Goal: Task Accomplishment & Management: Use online tool/utility

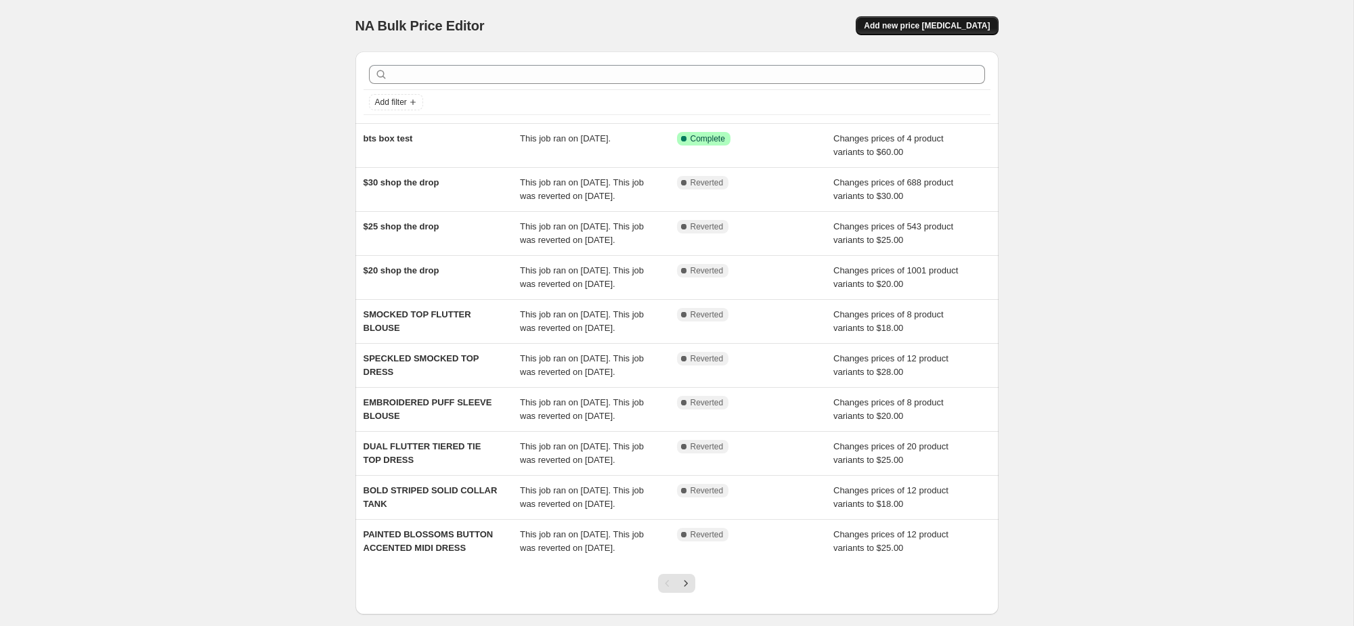
click at [900, 28] on span "Add new price [MEDICAL_DATA]" at bounding box center [927, 25] width 126 height 11
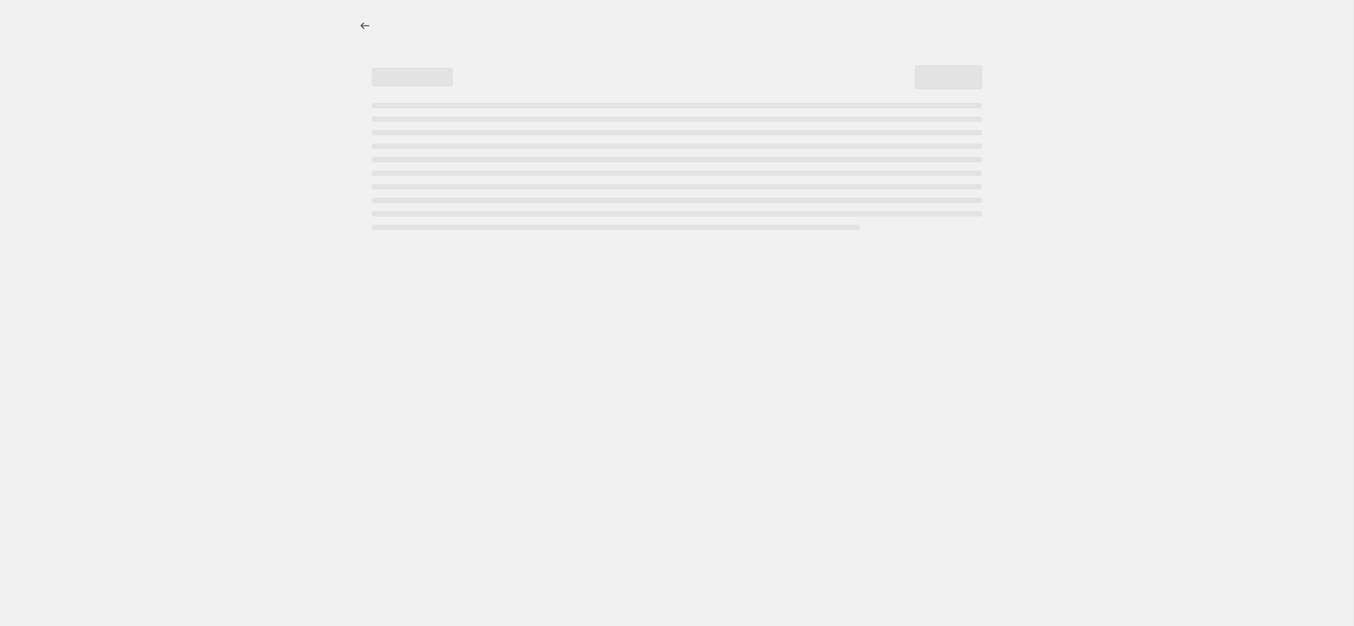
select select "percentage"
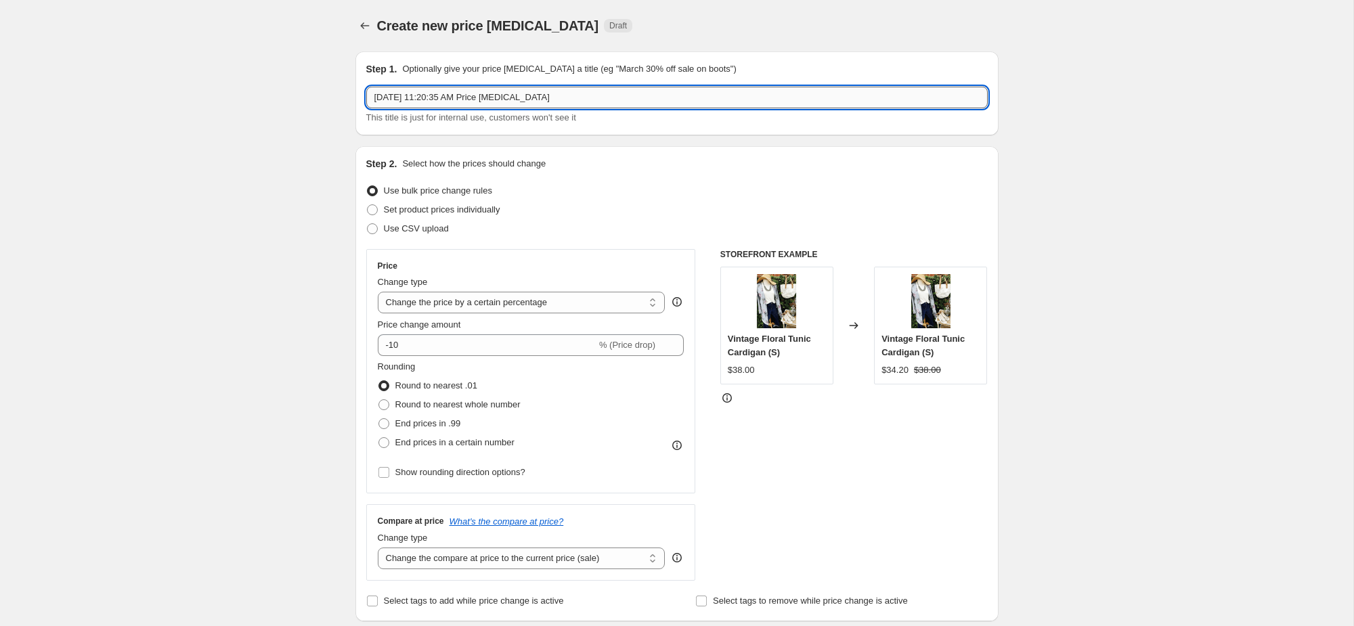
click at [517, 104] on input "Aug 11, 2025, 11:20:35 AM Price change job" at bounding box center [676, 98] width 621 height 22
click at [517, 101] on input "Aug 11, 2025, 11:20:35 AM Price change job" at bounding box center [676, 98] width 621 height 22
type input "[PERSON_NAME]'s Jeggings"
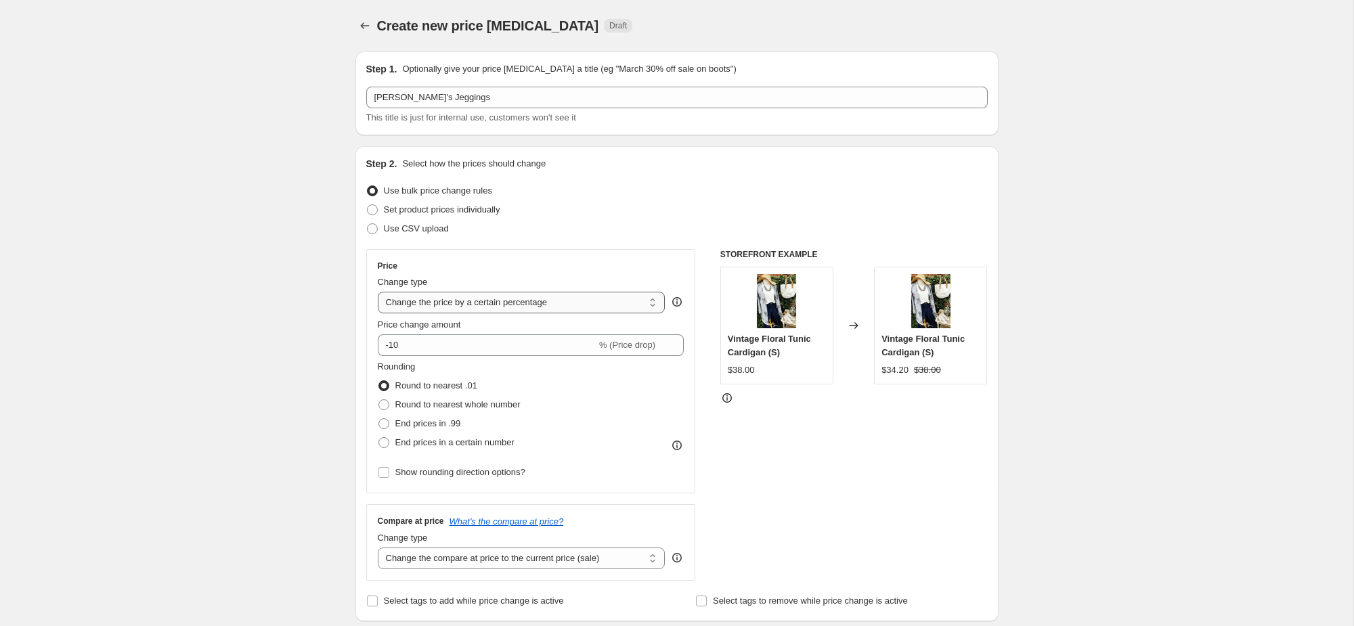
select select "to"
click option "Change the price to a certain amount" at bounding box center [0, 0] width 0 height 0
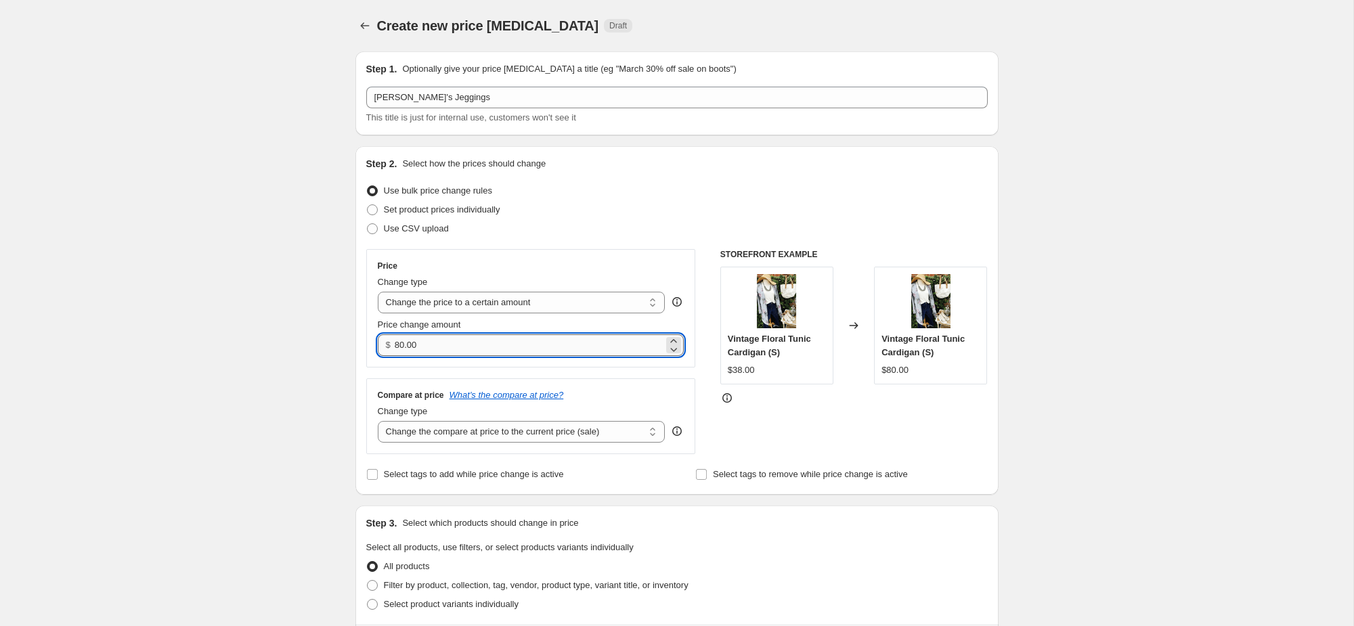
click at [422, 349] on input "80.00" at bounding box center [529, 345] width 269 height 22
type input "20.00"
click at [305, 372] on div "Create new price change job. This page is ready Create new price change job Dra…" at bounding box center [676, 613] width 1353 height 1227
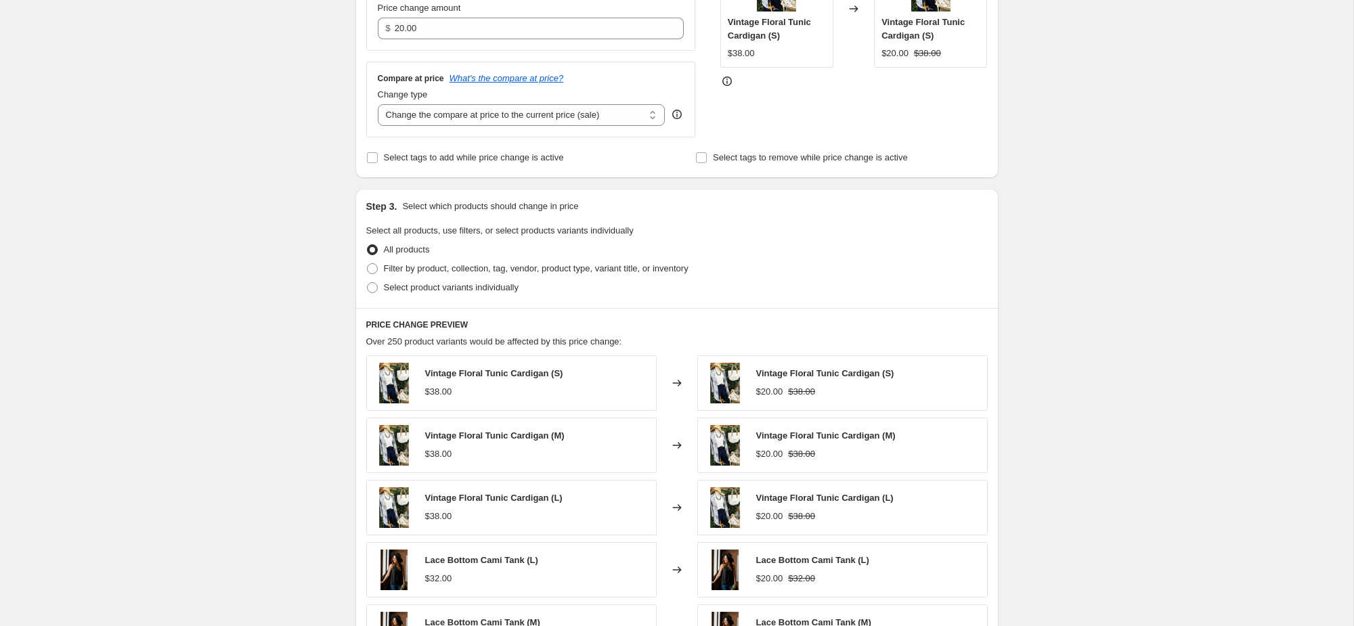
scroll to position [326, 0]
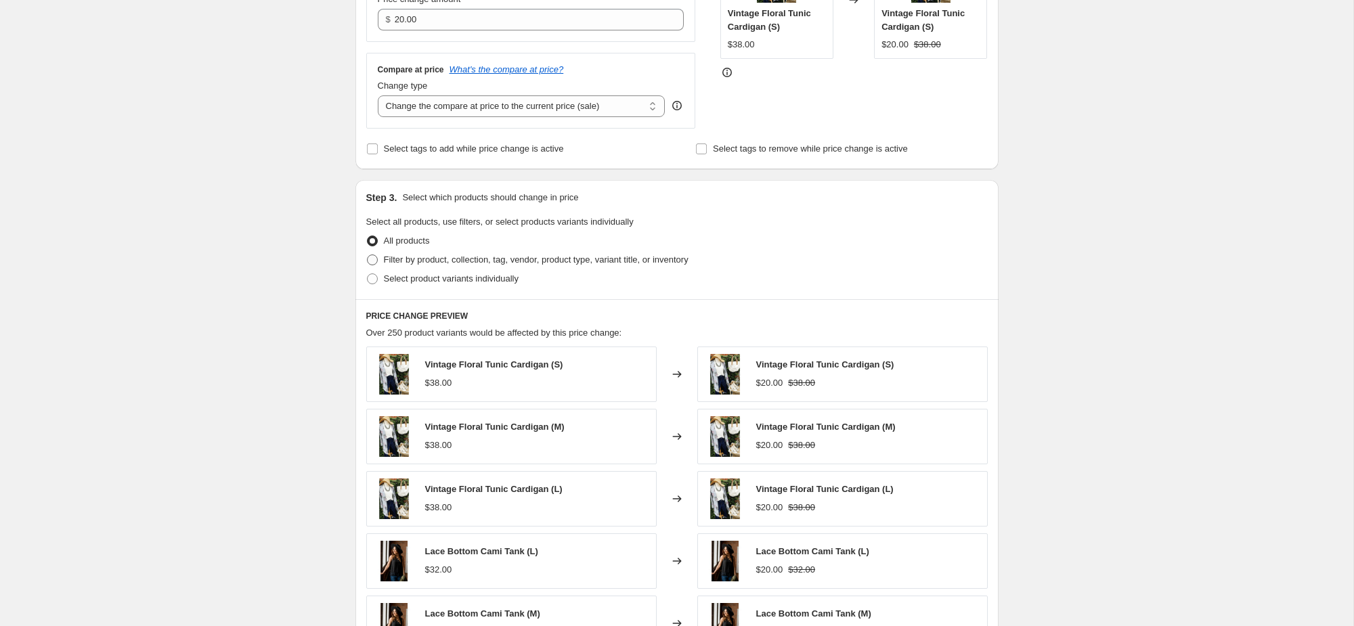
click at [504, 260] on span "Filter by product, collection, tag, vendor, product type, variant title, or inv…" at bounding box center [536, 259] width 305 height 10
click at [368, 255] on input "Filter by product, collection, tag, vendor, product type, variant title, or inv…" at bounding box center [367, 254] width 1 height 1
radio input "true"
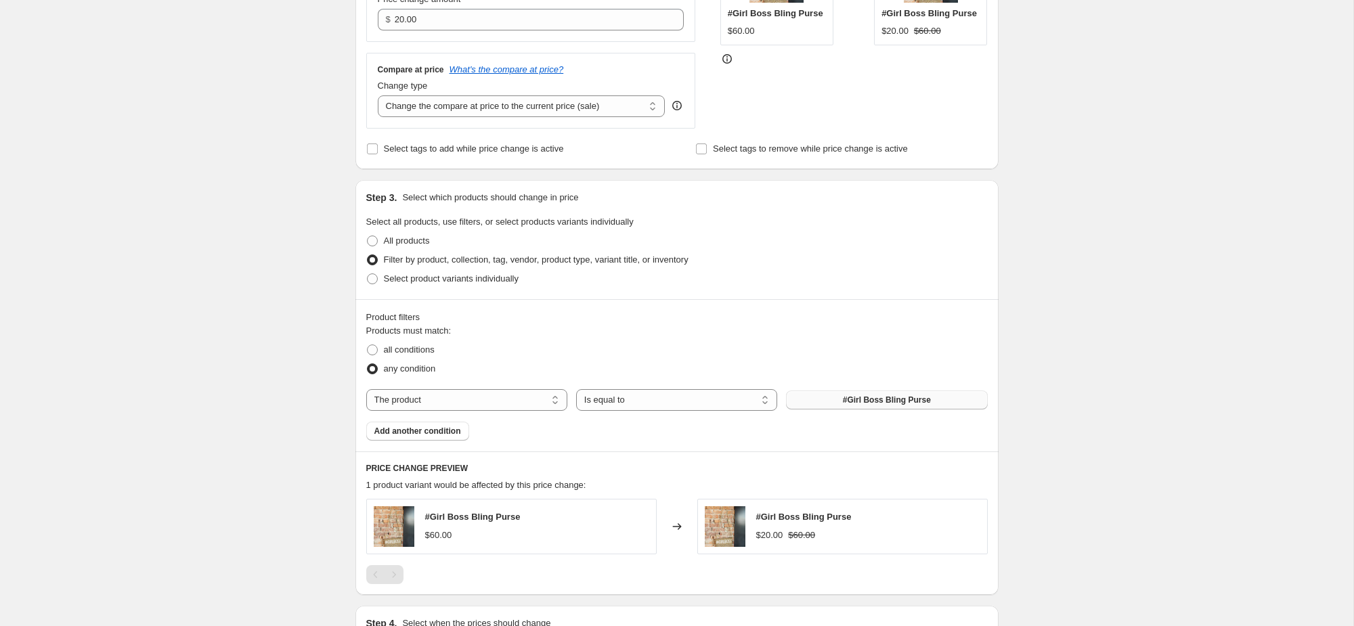
drag, startPoint x: 805, startPoint y: 414, endPoint x: 819, endPoint y: 406, distance: 15.8
click at [809, 413] on div "Products must match: all conditions any condition The product The product's col…" at bounding box center [676, 382] width 621 height 116
click at [819, 406] on button "#Girl Boss Bling Purse" at bounding box center [886, 400] width 201 height 19
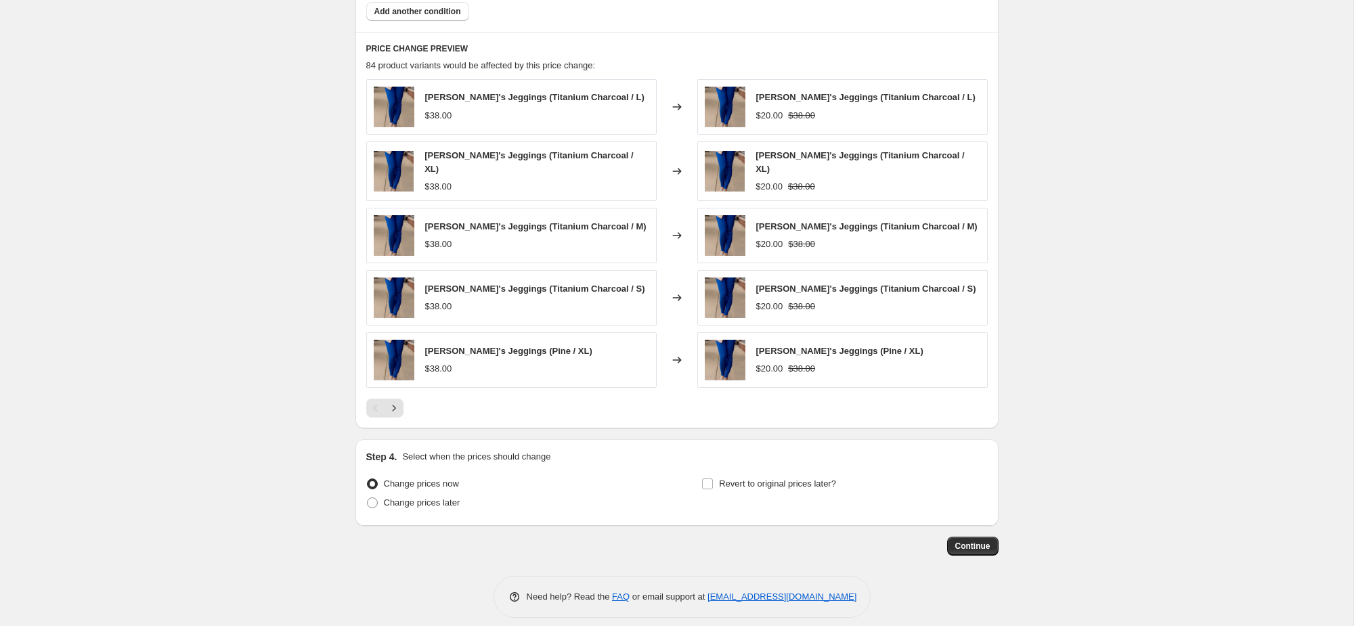
scroll to position [753, 0]
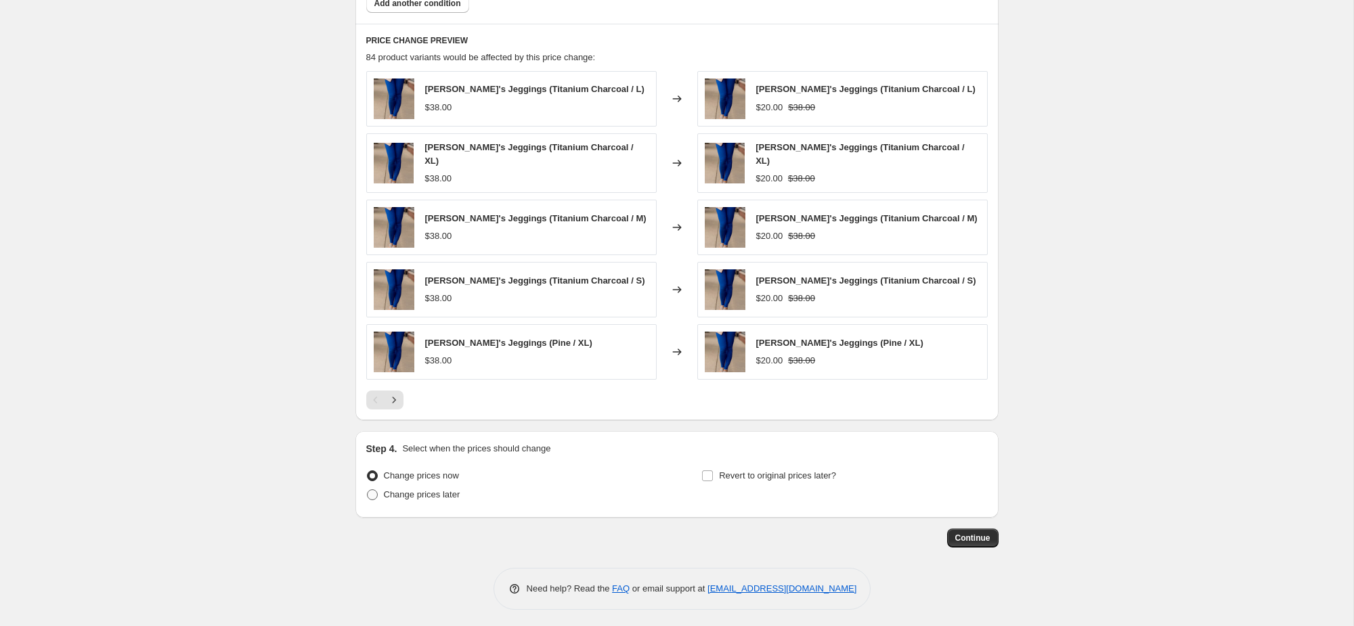
drag, startPoint x: 446, startPoint y: 495, endPoint x: 462, endPoint y: 489, distance: 16.5
click at [446, 495] on span "Change prices later" at bounding box center [422, 494] width 76 height 10
click at [368, 490] on input "Change prices later" at bounding box center [367, 489] width 1 height 1
radio input "true"
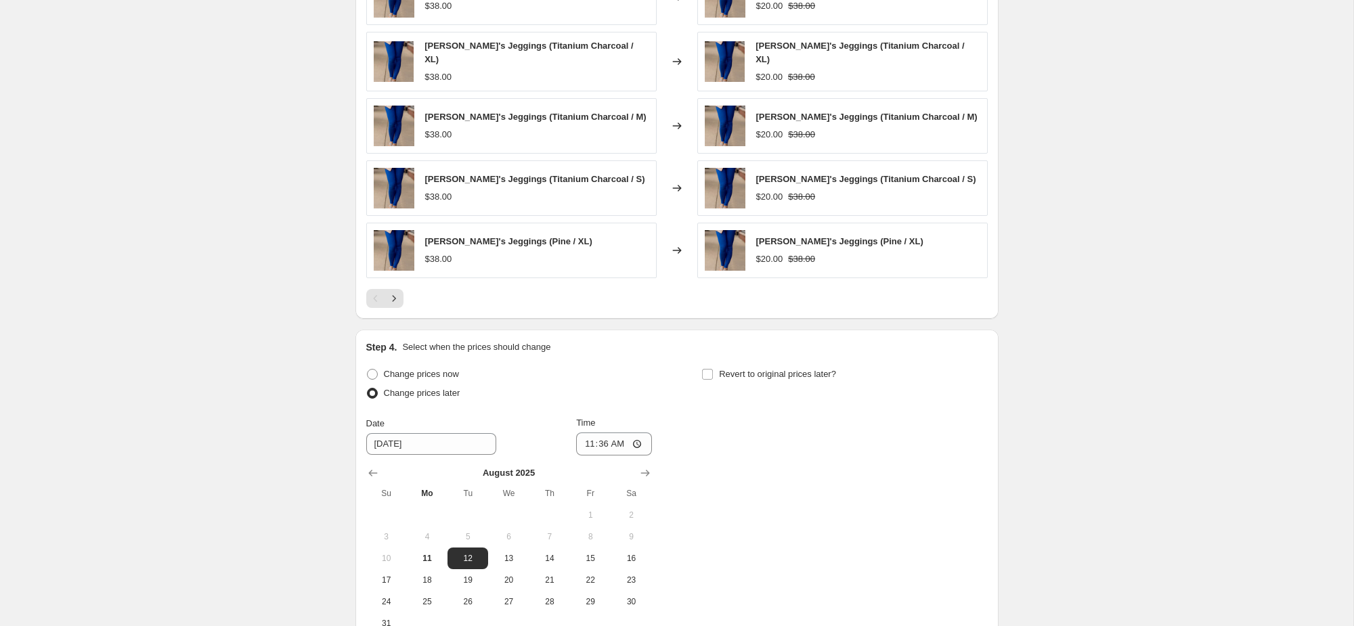
scroll to position [1005, 0]
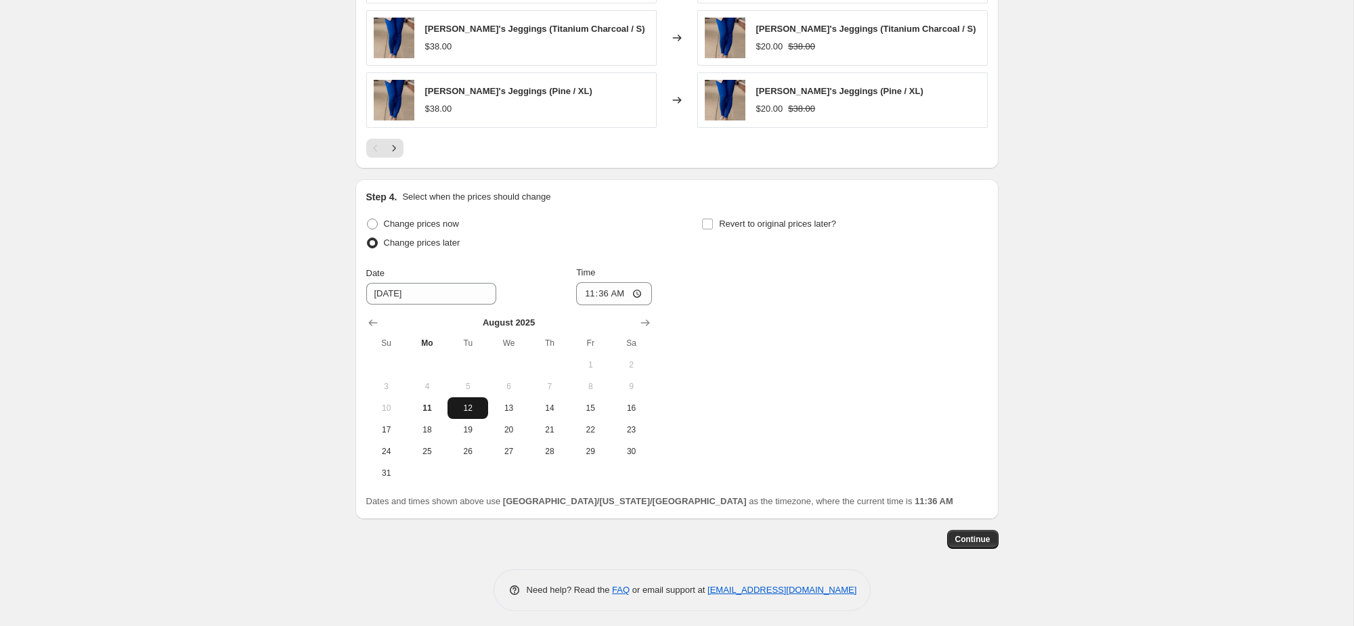
click at [466, 403] on span "12" at bounding box center [468, 408] width 30 height 11
click at [600, 289] on input "11:36" at bounding box center [614, 293] width 76 height 23
type input "12:00"
click at [738, 221] on span "Revert to original prices later?" at bounding box center [777, 224] width 117 height 10
click at [713, 221] on input "Revert to original prices later?" at bounding box center [707, 224] width 11 height 11
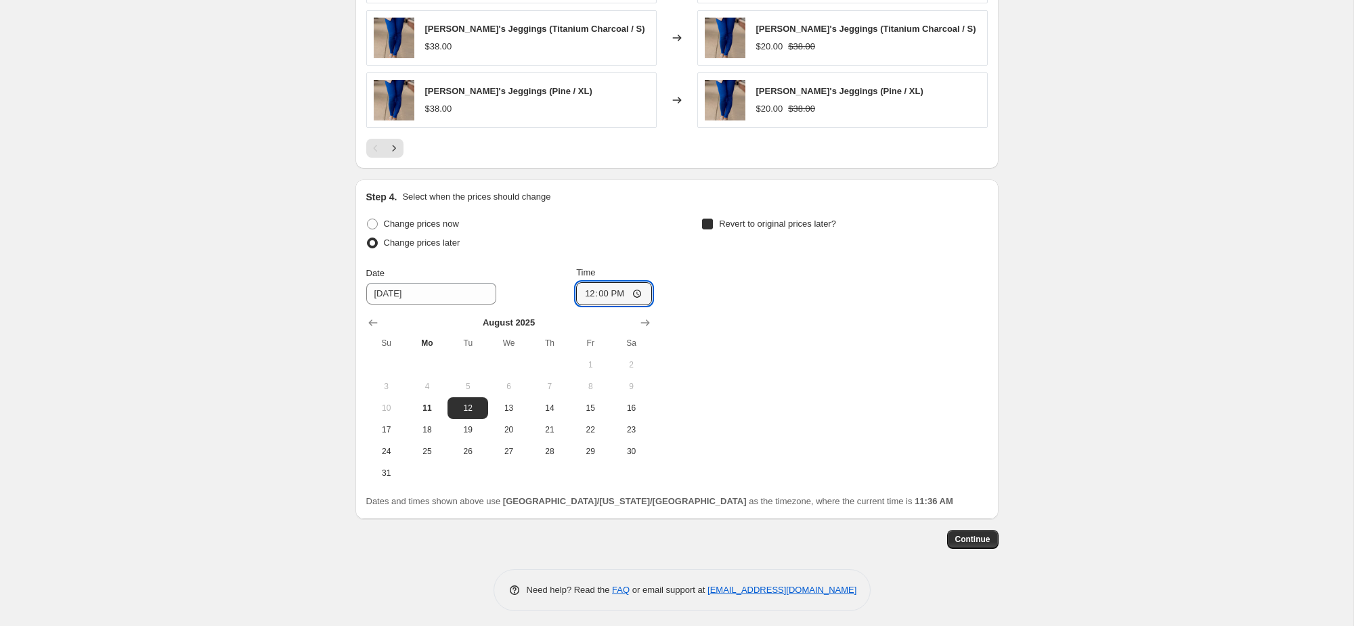
checkbox input "true"
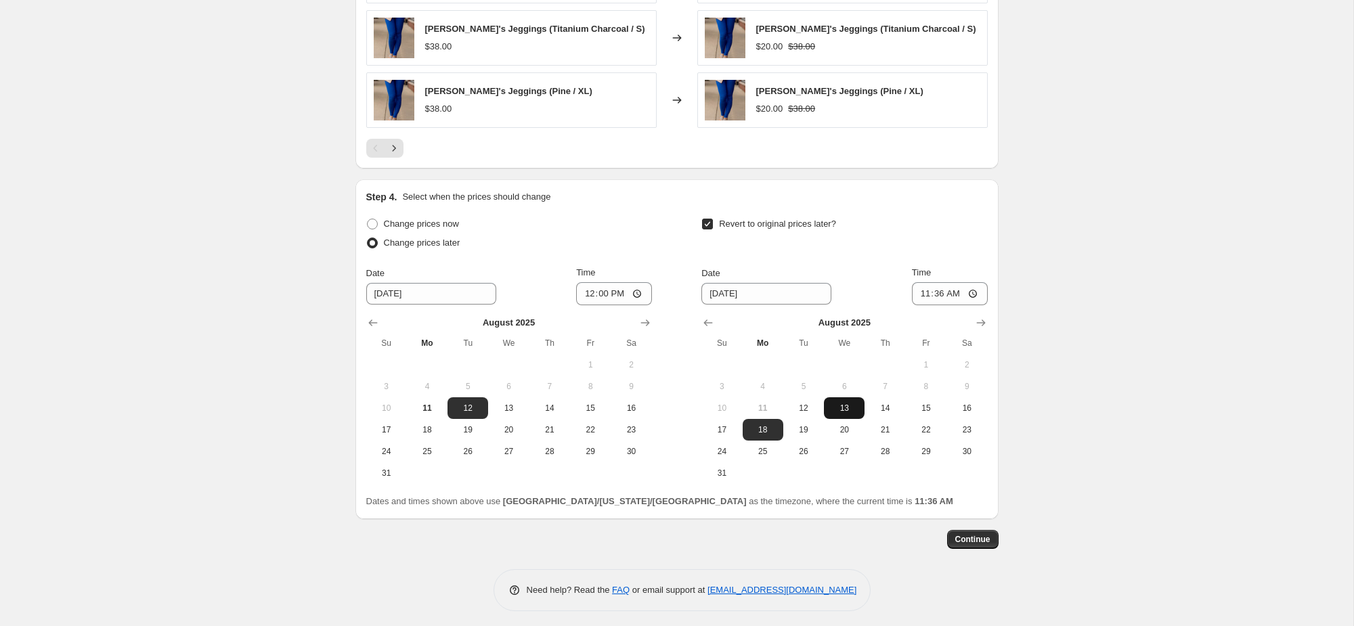
click at [835, 403] on span "13" at bounding box center [844, 408] width 30 height 11
type input "8/13/2025"
drag, startPoint x: 934, startPoint y: 290, endPoint x: 996, endPoint y: 250, distance: 73.4
click at [935, 288] on input "11:36" at bounding box center [950, 293] width 76 height 23
type input "08:15"
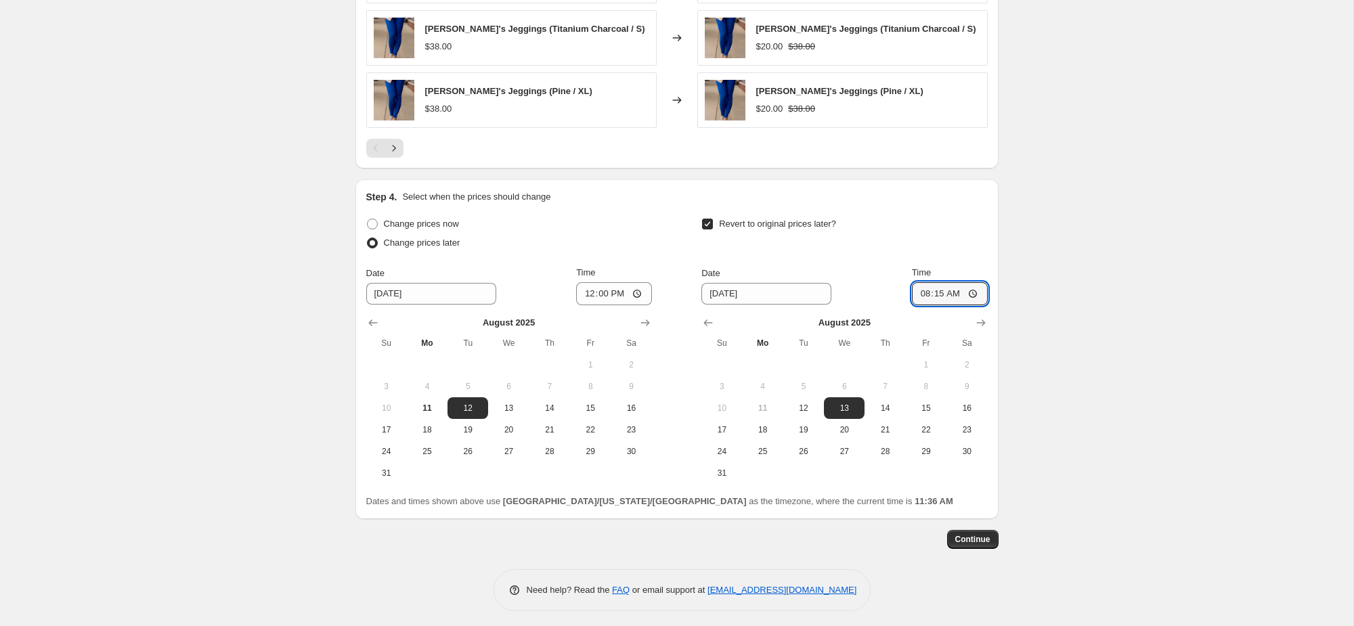
click at [970, 534] on span "Continue" at bounding box center [972, 539] width 35 height 11
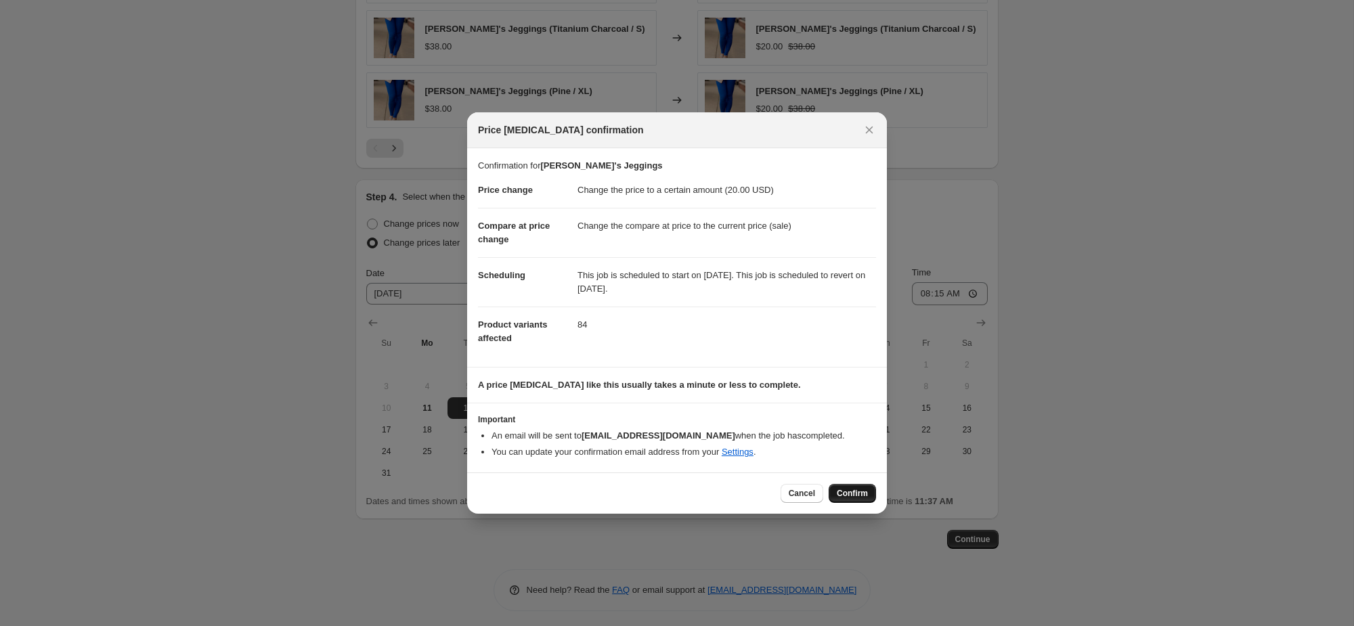
drag, startPoint x: 841, startPoint y: 487, endPoint x: 849, endPoint y: 480, distance: 11.1
click at [841, 486] on button "Confirm" at bounding box center [851, 493] width 47 height 19
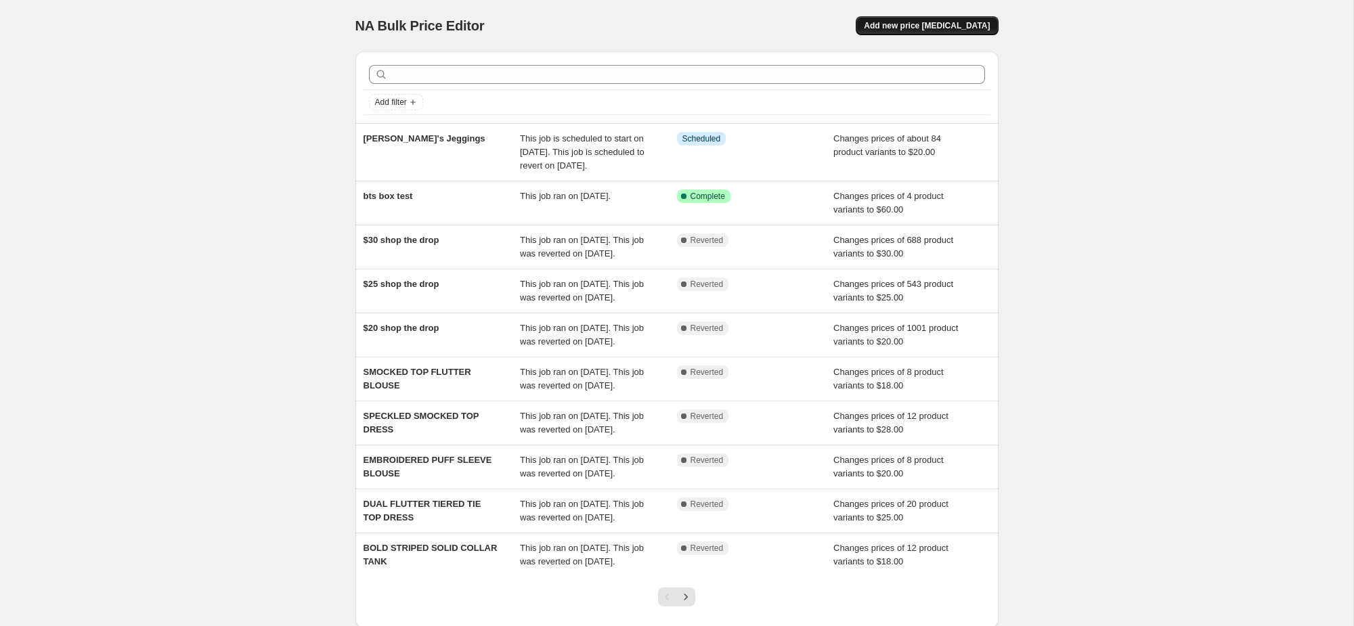
click at [914, 24] on span "Add new price [MEDICAL_DATA]" at bounding box center [927, 25] width 126 height 11
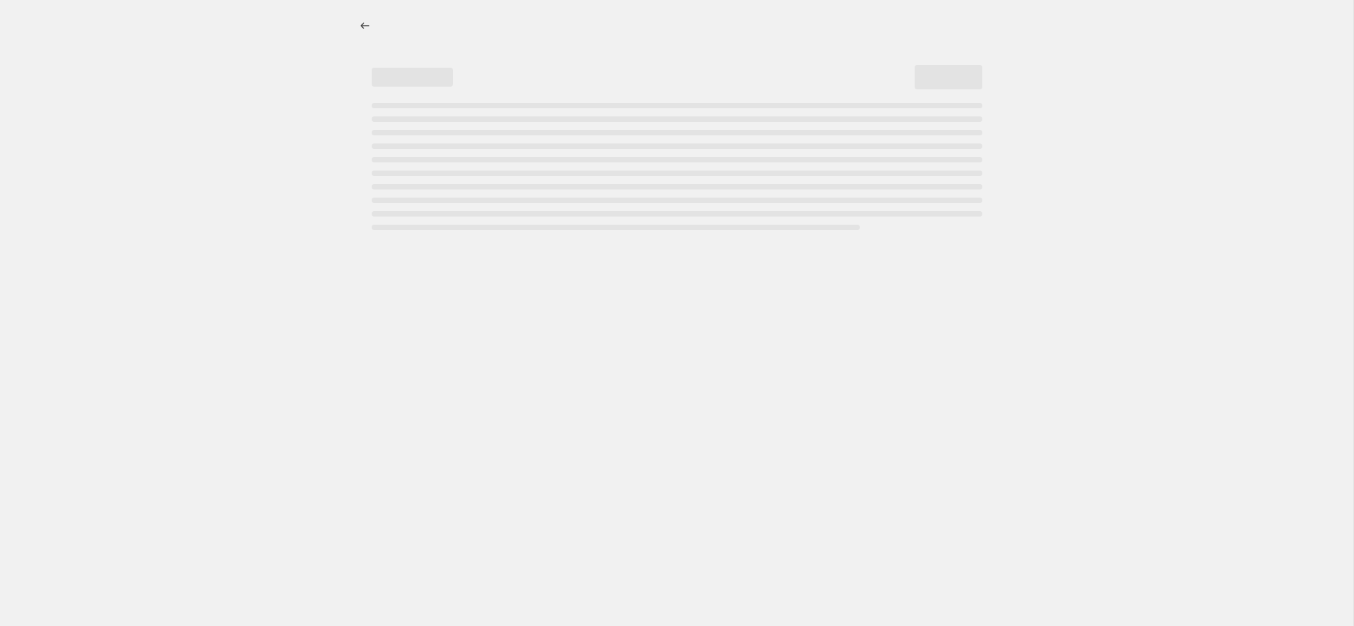
select select "percentage"
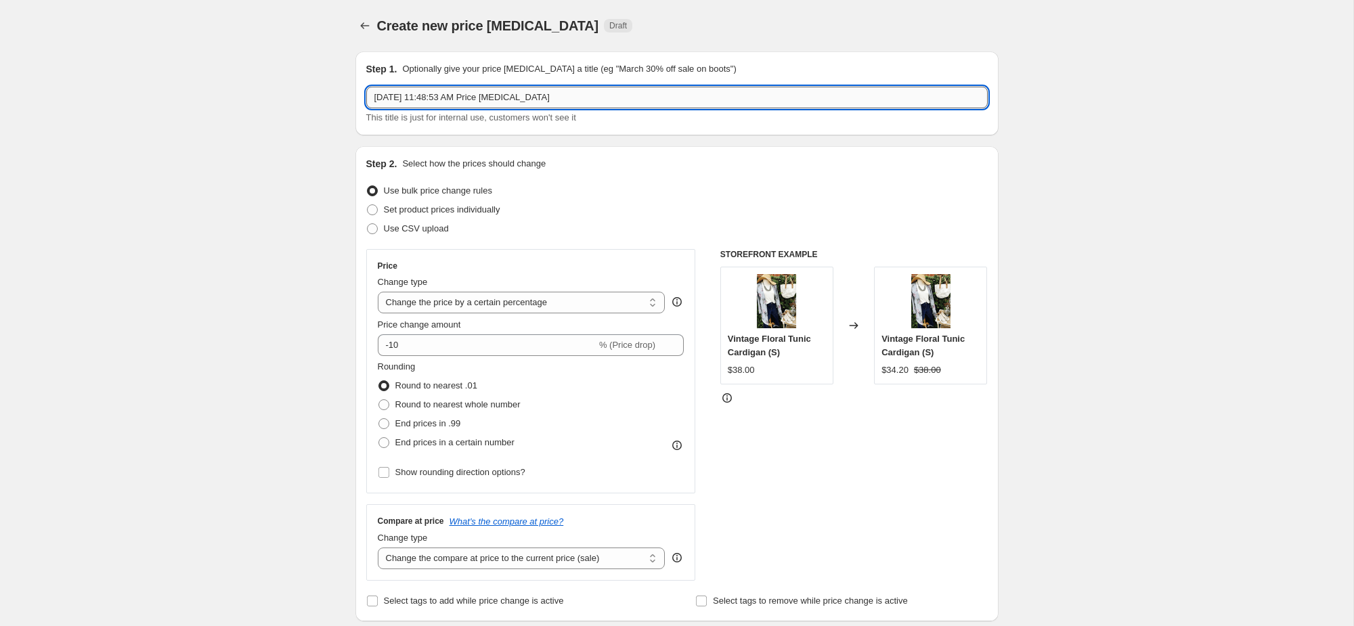
click at [497, 99] on input "[DATE] 11:48:53 AM Price [MEDICAL_DATA]" at bounding box center [676, 98] width 621 height 22
paste input "EYELET RUFFLE ACCENTED TANK"
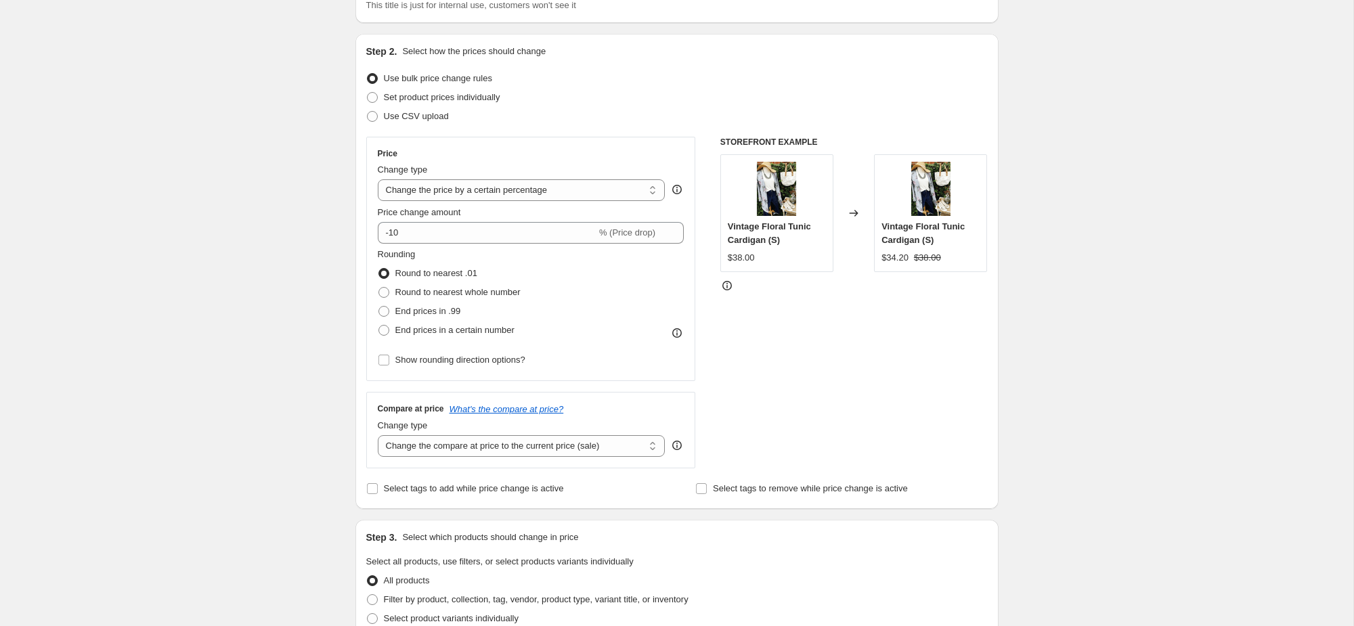
scroll to position [162, 0]
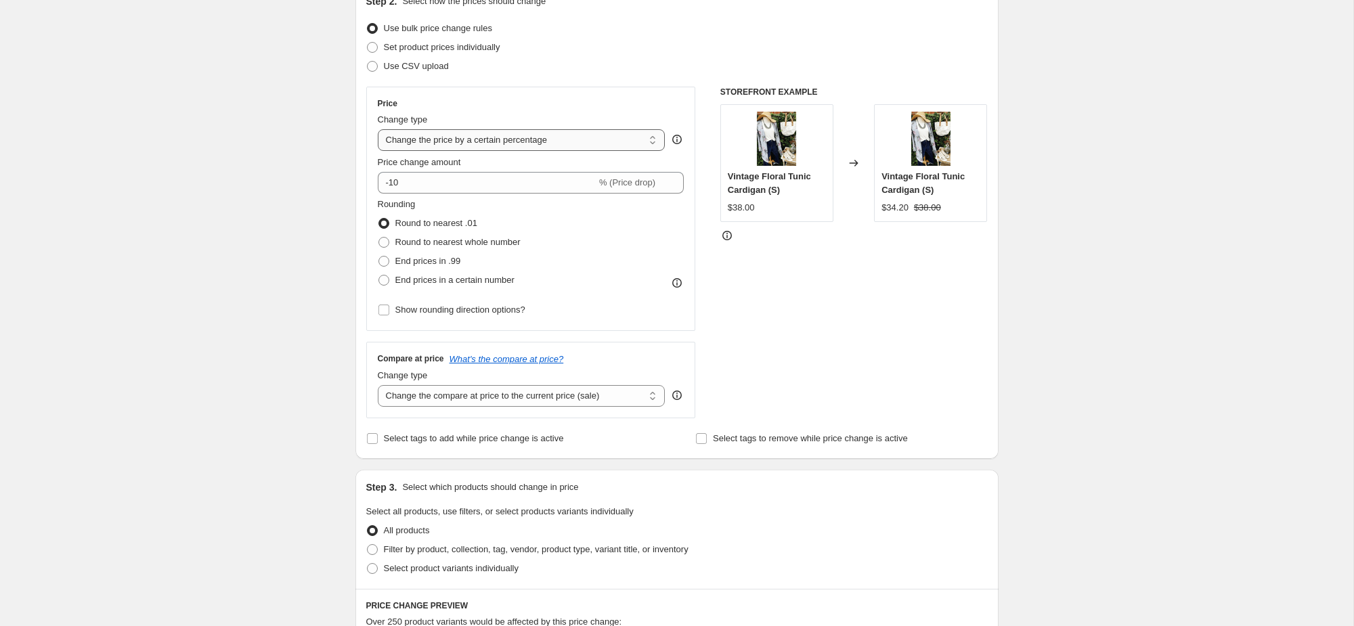
type input "EYELET RUFFLE ACCENTED TANK"
select select "to"
click option "Change the price to a certain amount" at bounding box center [0, 0] width 0 height 0
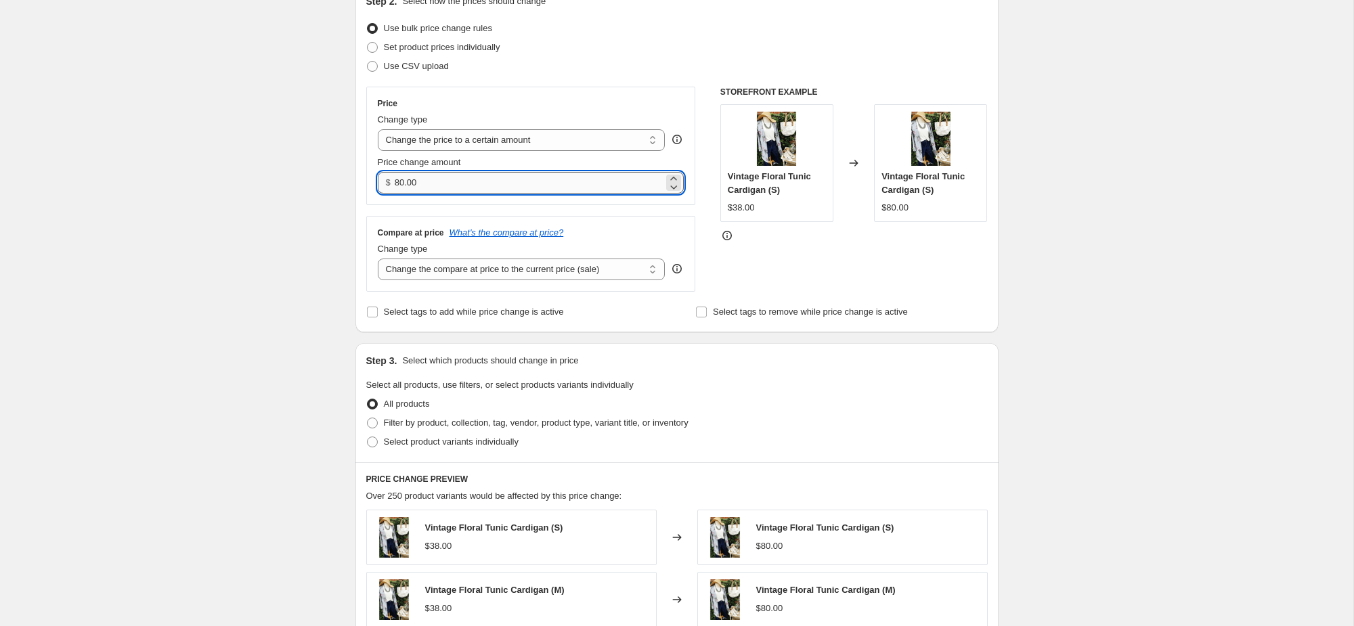
click at [431, 184] on input "80.00" at bounding box center [529, 183] width 269 height 22
type input "15.00"
click at [280, 225] on div "Create new price [MEDICAL_DATA]. This page is ready Create new price [MEDICAL_D…" at bounding box center [676, 451] width 1353 height 1227
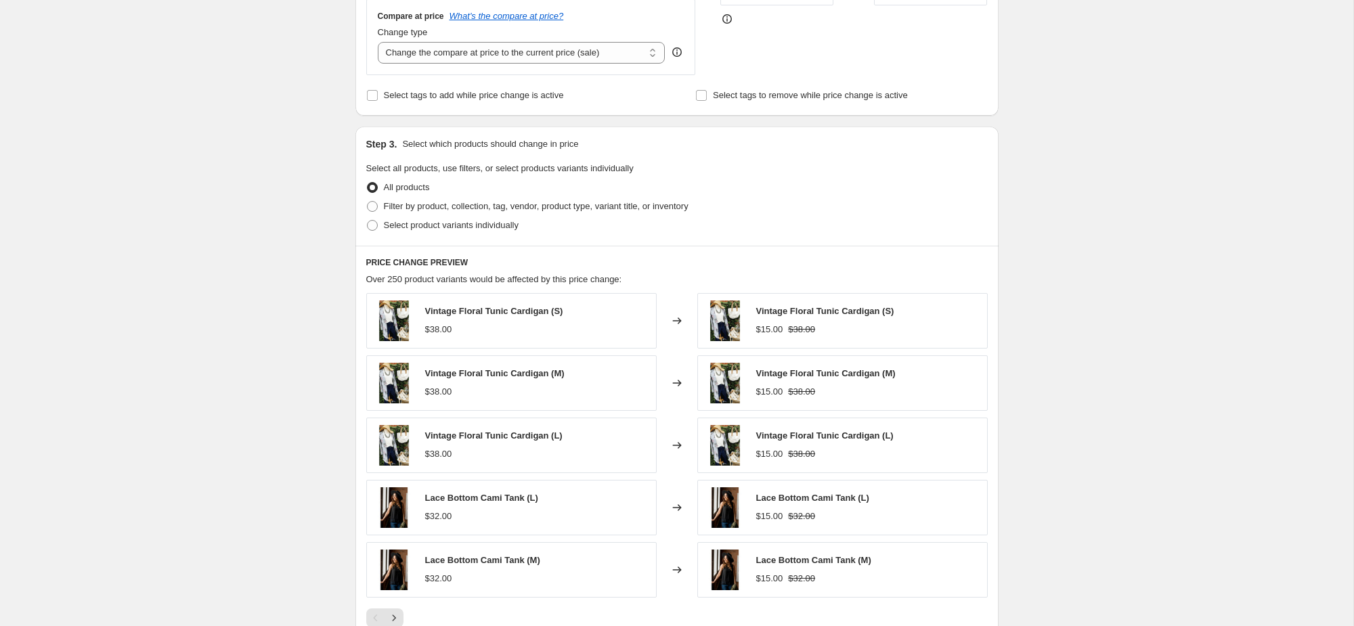
scroll to position [389, 0]
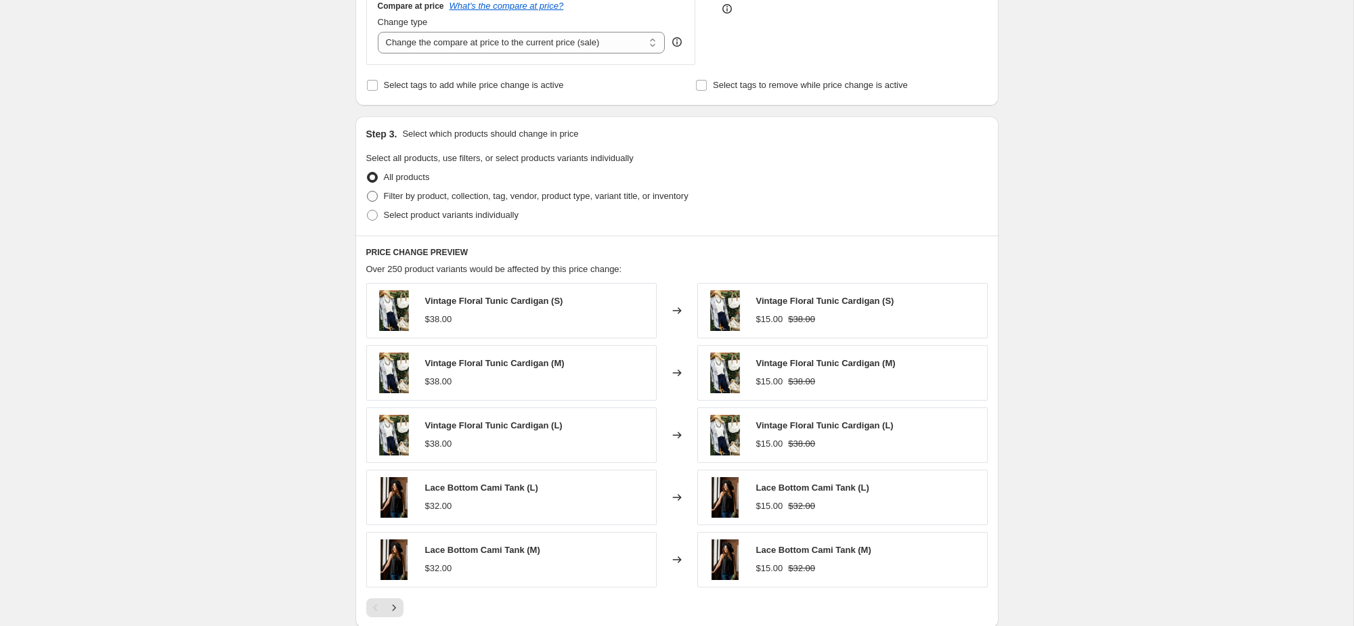
click at [577, 201] on span "Filter by product, collection, tag, vendor, product type, variant title, or inv…" at bounding box center [536, 196] width 305 height 10
click at [368, 192] on input "Filter by product, collection, tag, vendor, product type, variant title, or inv…" at bounding box center [367, 191] width 1 height 1
radio input "true"
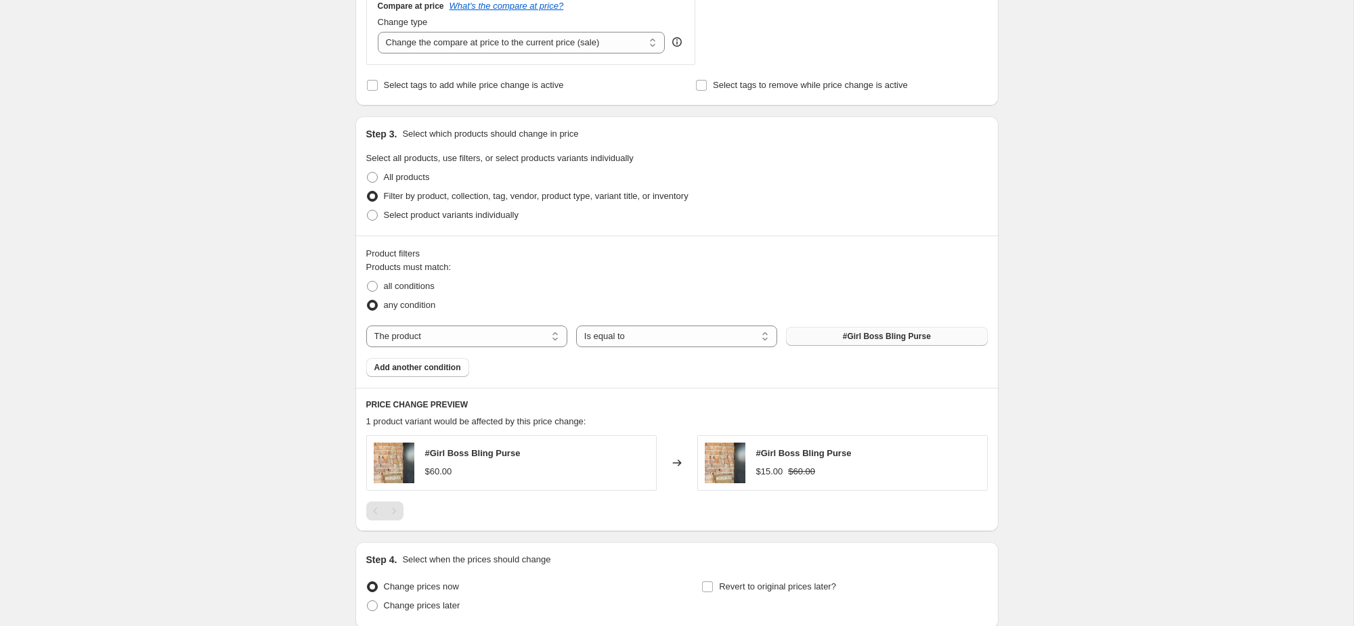
drag, startPoint x: 862, startPoint y: 328, endPoint x: 868, endPoint y: 334, distance: 9.1
click at [862, 328] on button "#Girl Boss Bling Purse" at bounding box center [886, 336] width 201 height 19
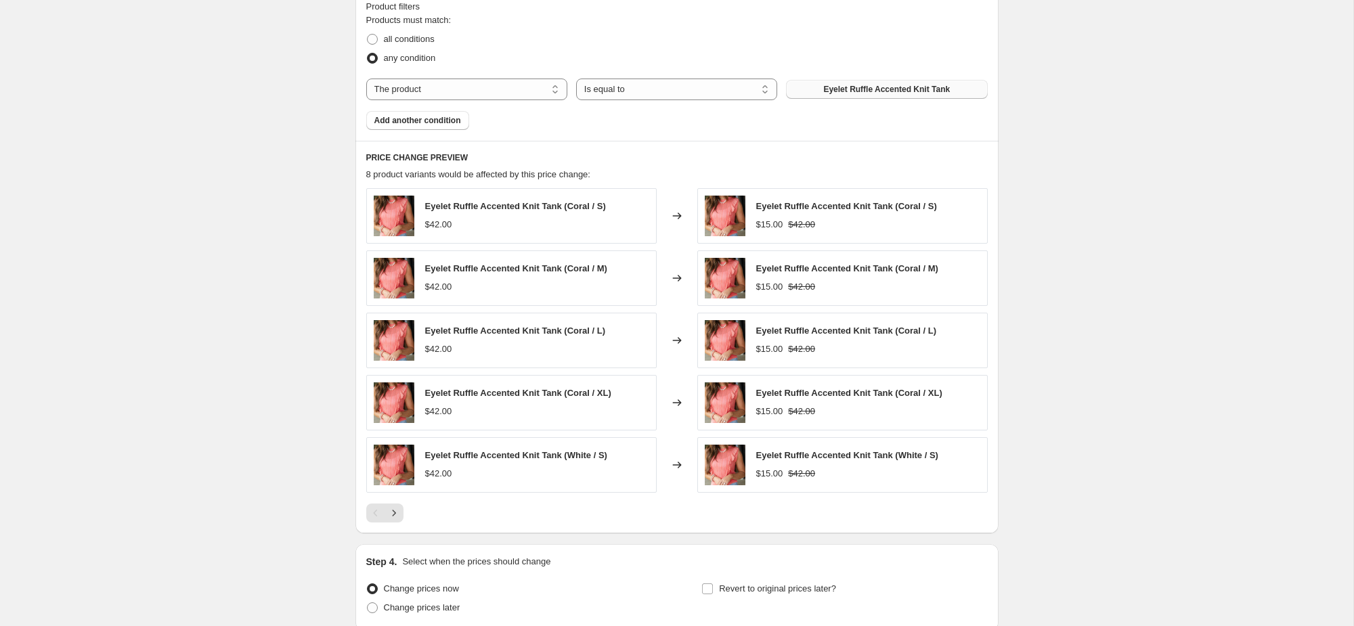
scroll to position [753, 0]
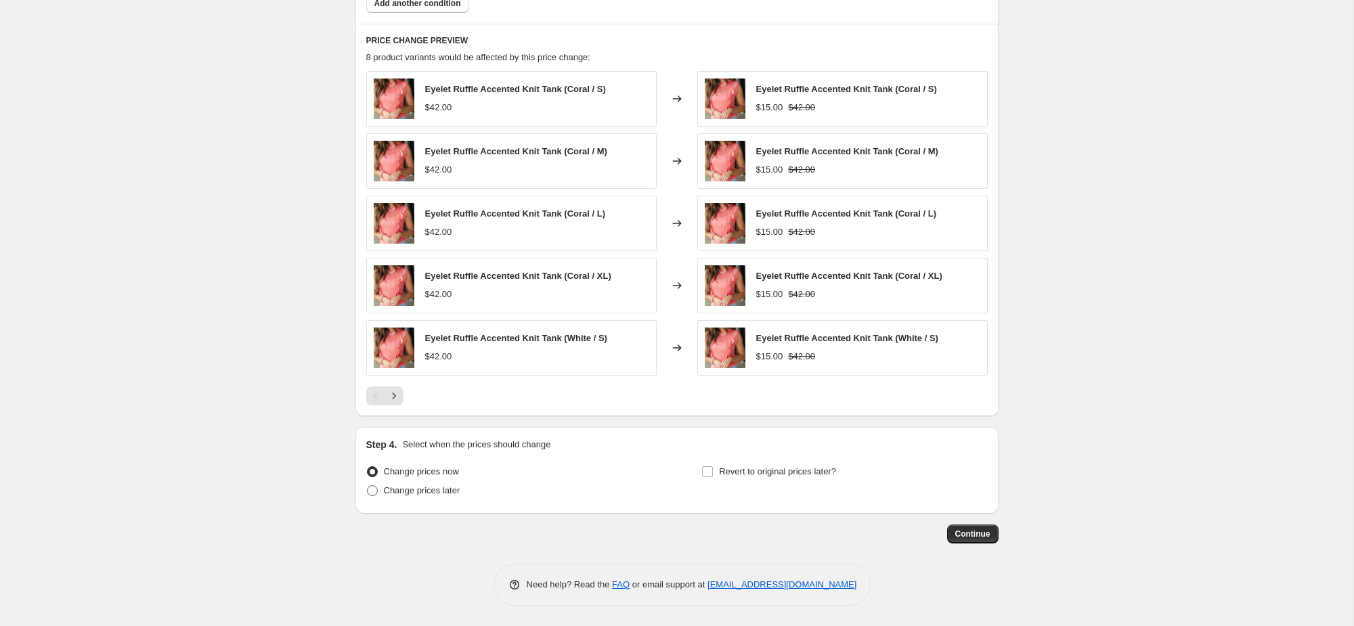
click at [449, 491] on span "Change prices later" at bounding box center [422, 490] width 76 height 10
click at [368, 486] on input "Change prices later" at bounding box center [367, 485] width 1 height 1
radio input "true"
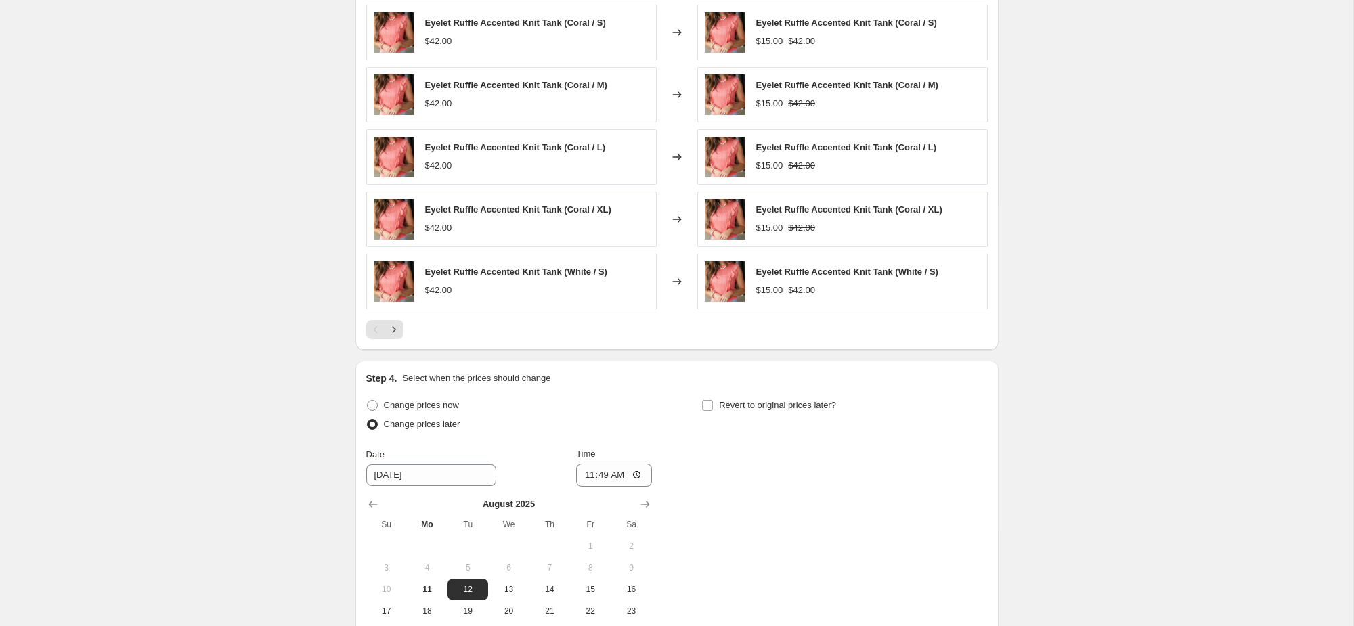
scroll to position [1005, 0]
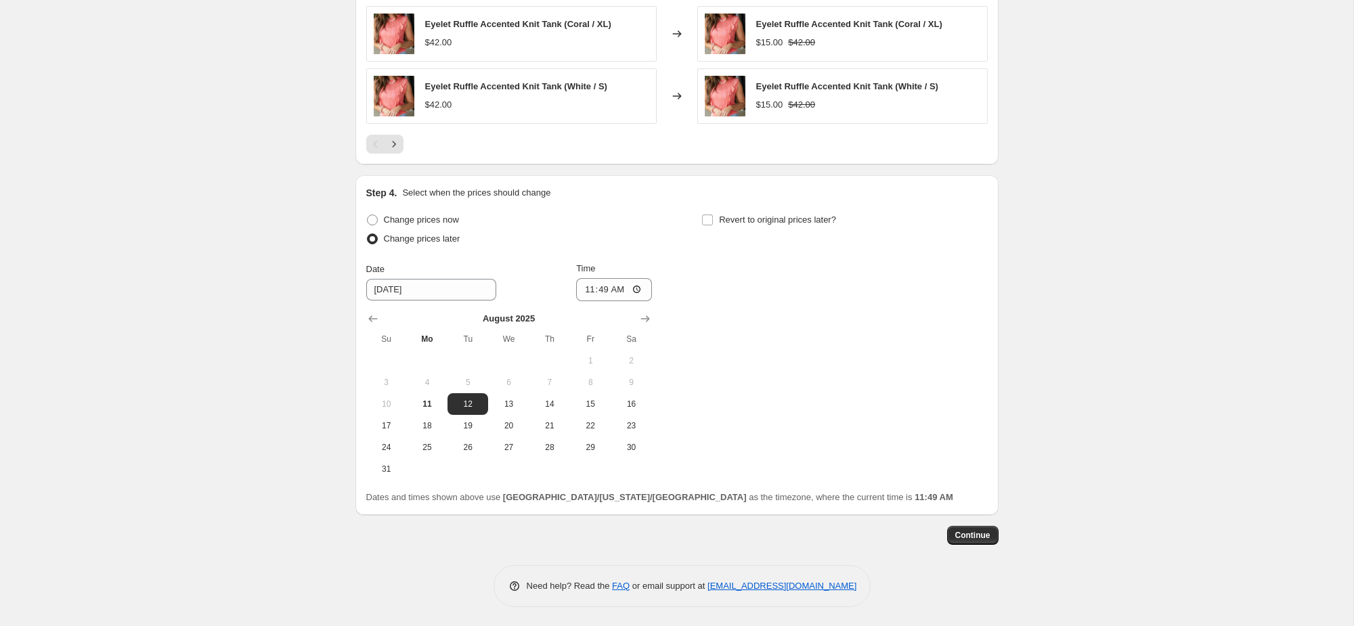
drag, startPoint x: 552, startPoint y: 405, endPoint x: 565, endPoint y: 338, distance: 68.4
click at [552, 405] on span "14" at bounding box center [550, 404] width 30 height 11
type input "[DATE]"
click at [602, 287] on input "11:49" at bounding box center [614, 289] width 76 height 23
type input "08:00"
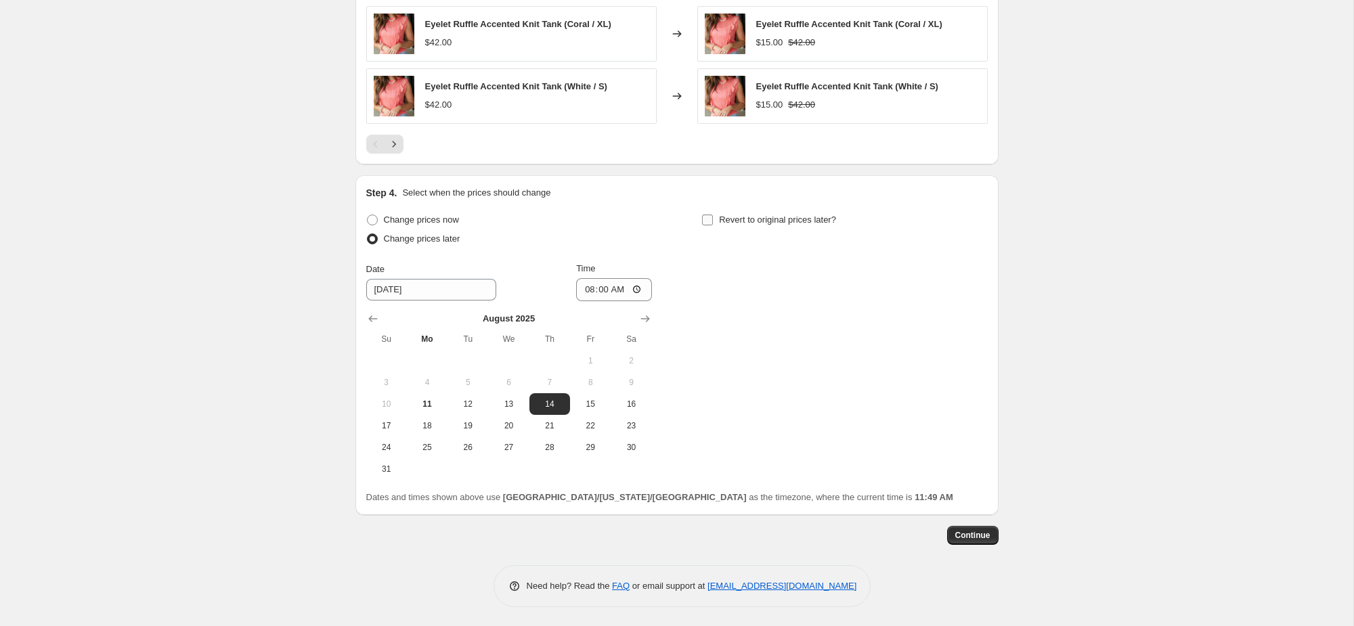
drag, startPoint x: 734, startPoint y: 219, endPoint x: 721, endPoint y: 225, distance: 14.2
click at [734, 219] on span "Revert to original prices later?" at bounding box center [777, 220] width 117 height 10
click at [713, 219] on input "Revert to original prices later?" at bounding box center [707, 220] width 11 height 11
checkbox input "true"
click at [920, 404] on span "15" at bounding box center [926, 404] width 30 height 11
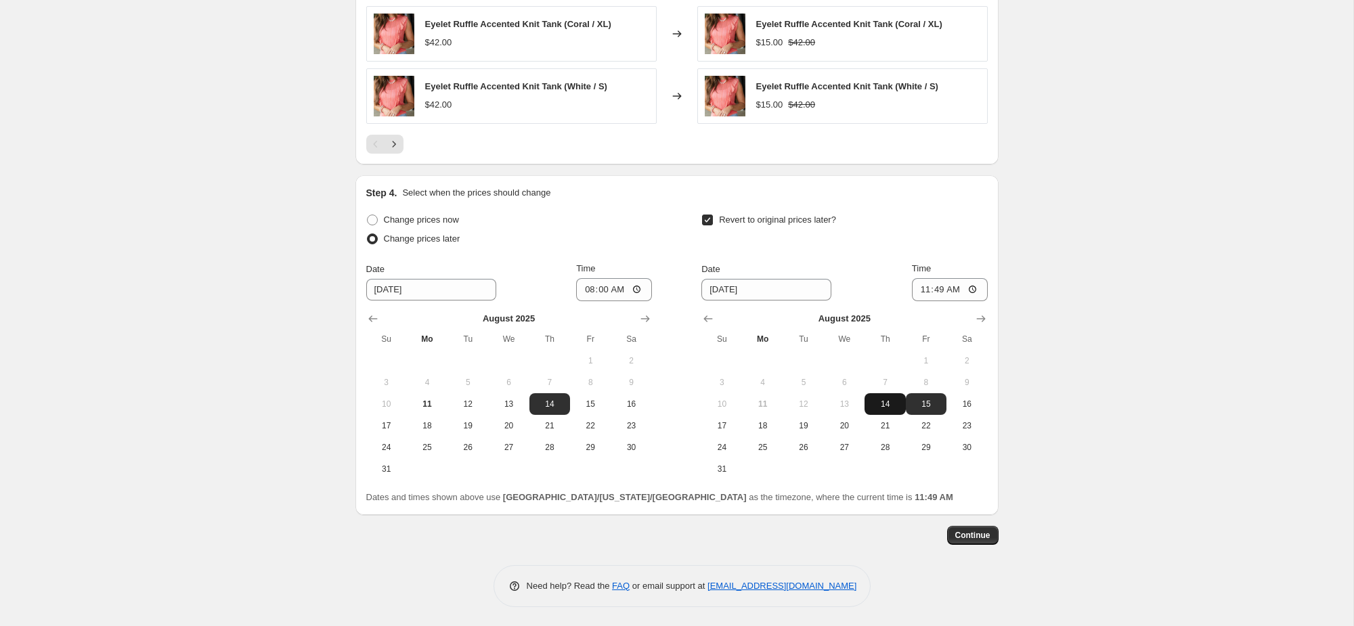
click at [886, 401] on span "14" at bounding box center [885, 404] width 30 height 11
type input "[DATE]"
click at [951, 290] on input "11:49" at bounding box center [950, 289] width 76 height 23
type input "23:59"
click at [962, 538] on span "Continue" at bounding box center [972, 535] width 35 height 11
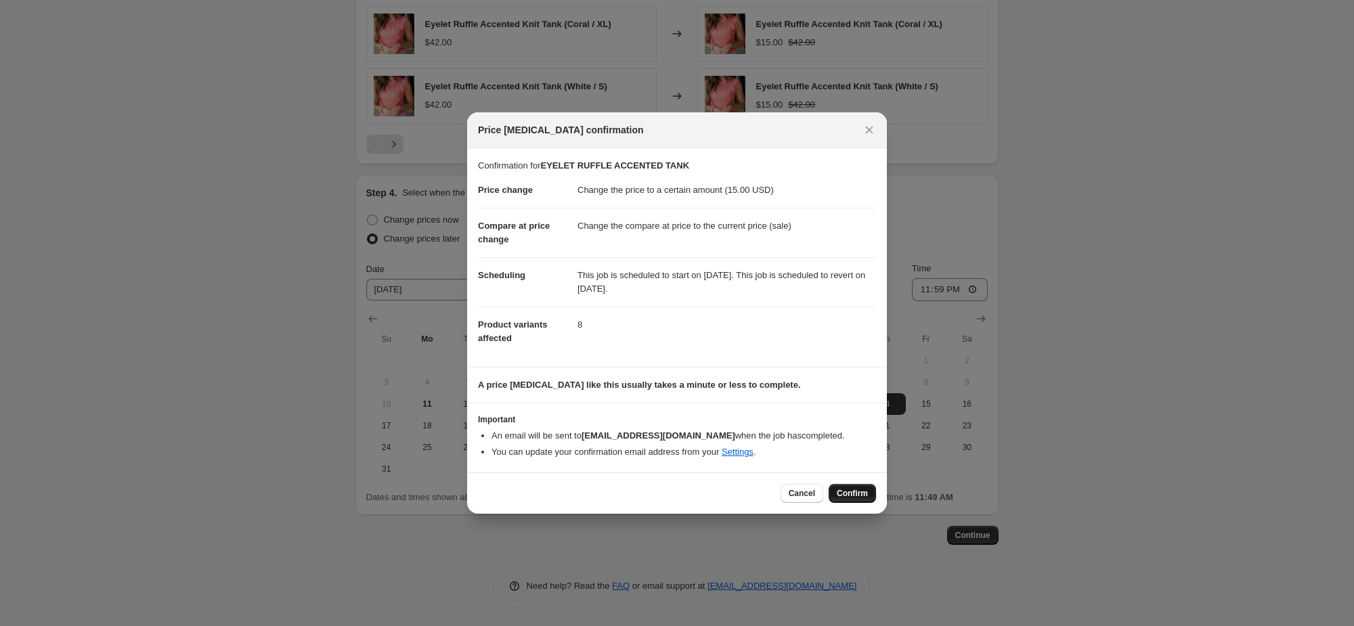
click at [870, 492] on button "Confirm" at bounding box center [851, 493] width 47 height 19
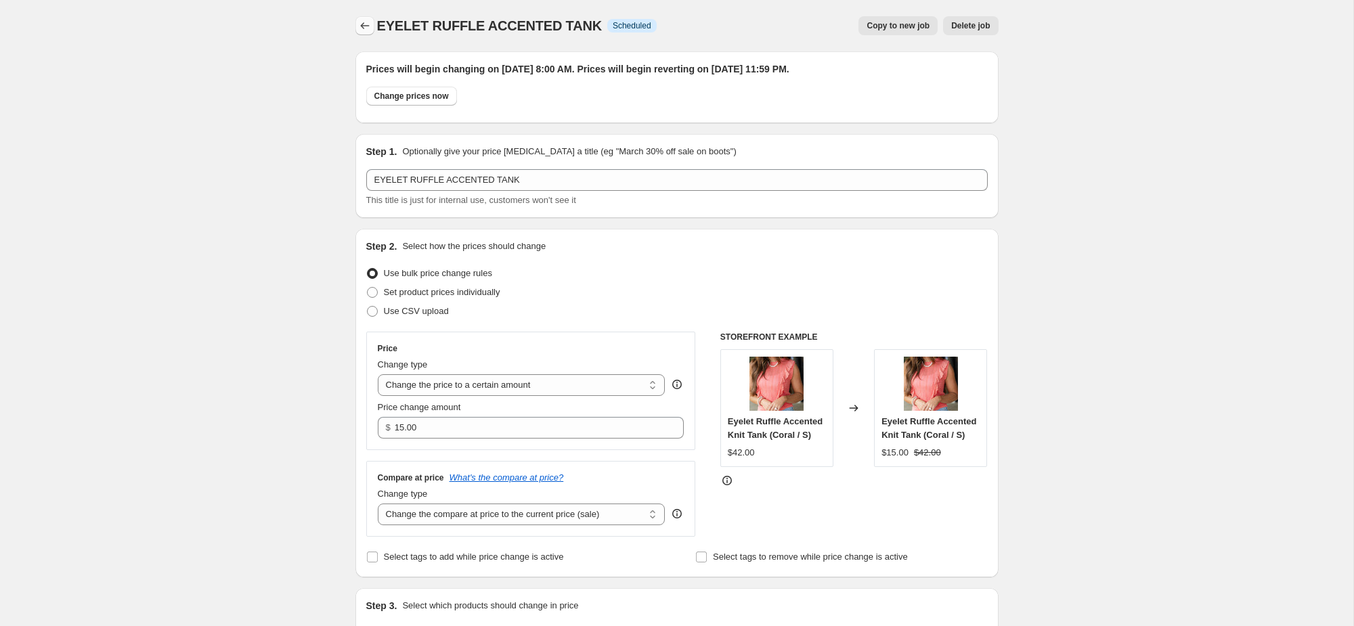
click at [363, 24] on icon "Price change jobs" at bounding box center [365, 26] width 14 height 14
